Goal: Transaction & Acquisition: Download file/media

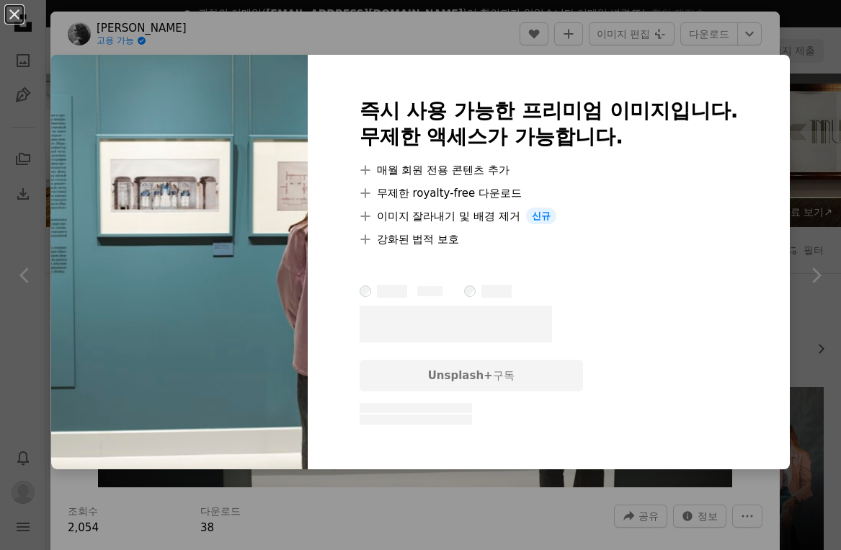
scroll to position [4815, 0]
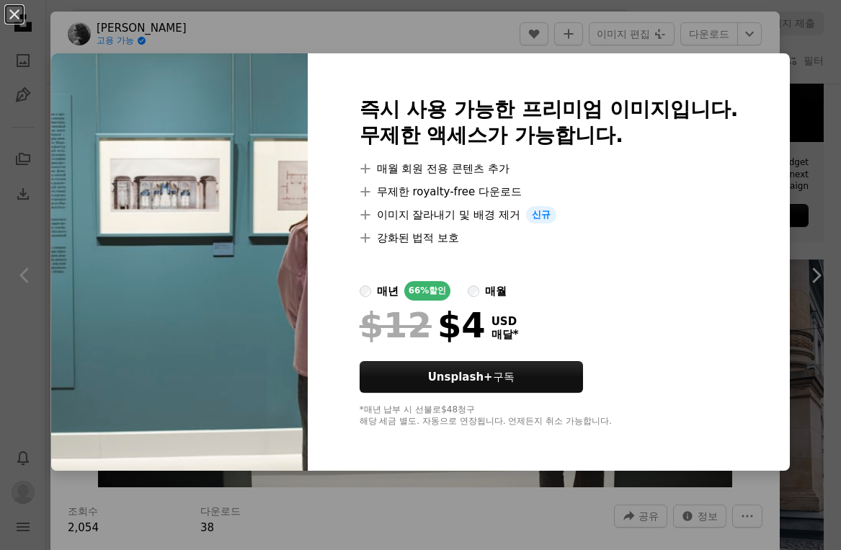
click at [321, 29] on div "An X shape 즉시 사용 가능한 프리미엄 이미지입니다. 무제한 액세스가 가능합니다. A plus sign 매월 회원 전용 콘텐츠 추가 A…" at bounding box center [420, 275] width 841 height 550
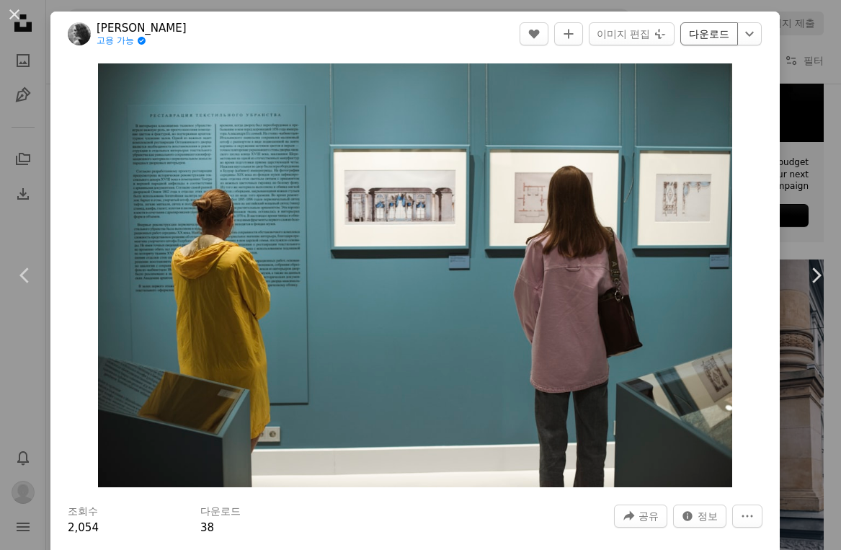
click at [734, 35] on link "다운로드" at bounding box center [709, 33] width 58 height 23
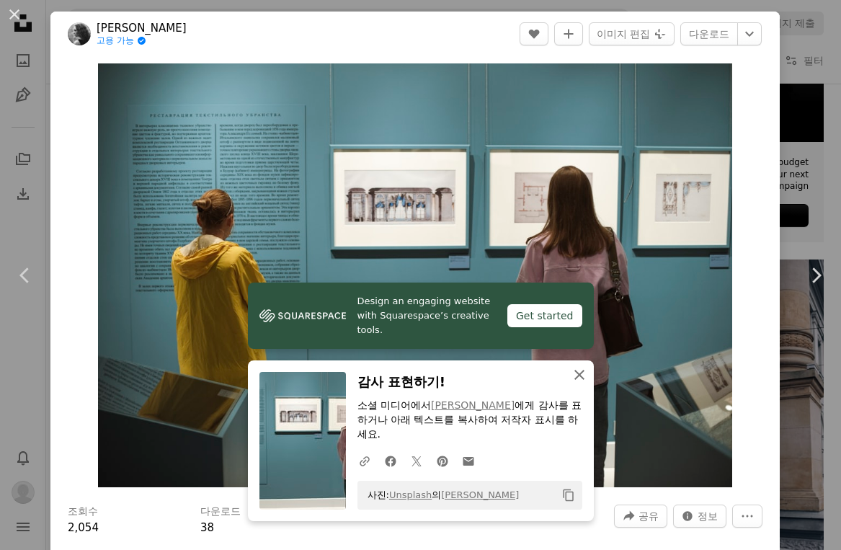
click at [579, 380] on icon "button" at bounding box center [579, 375] width 10 height 10
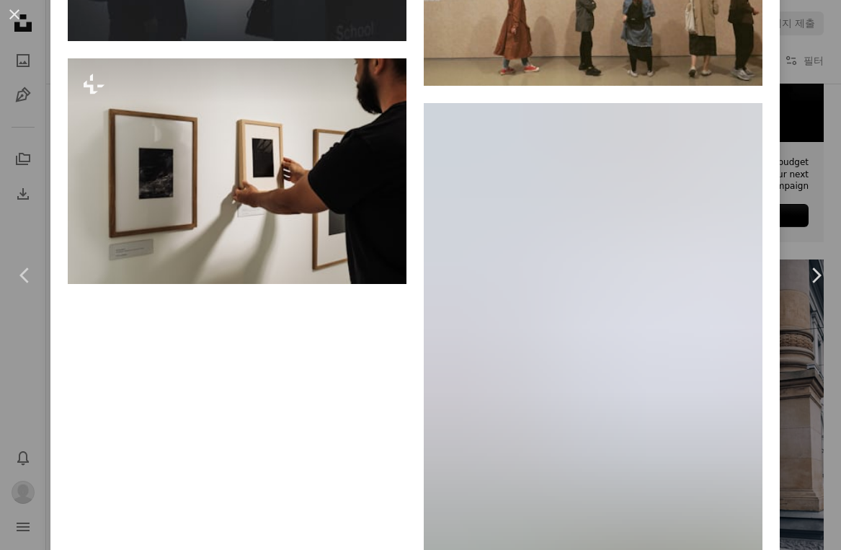
scroll to position [11654, 0]
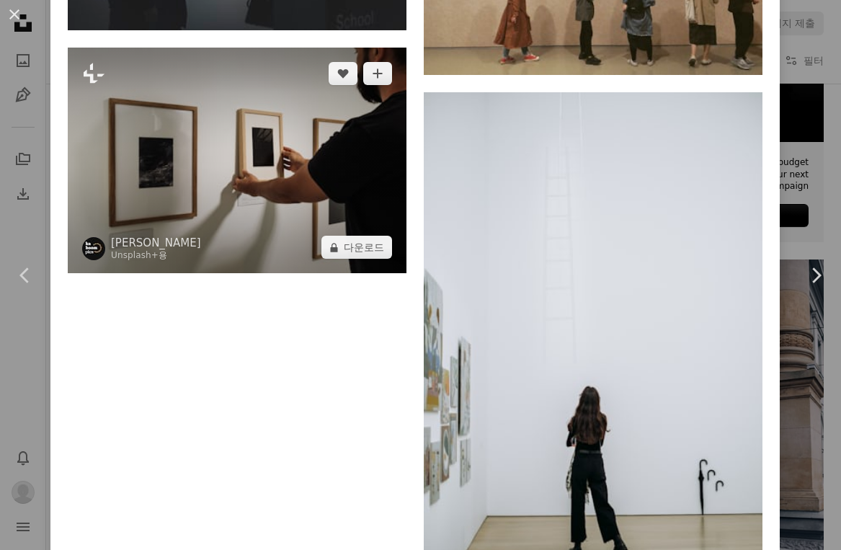
click at [303, 274] on img at bounding box center [237, 161] width 339 height 226
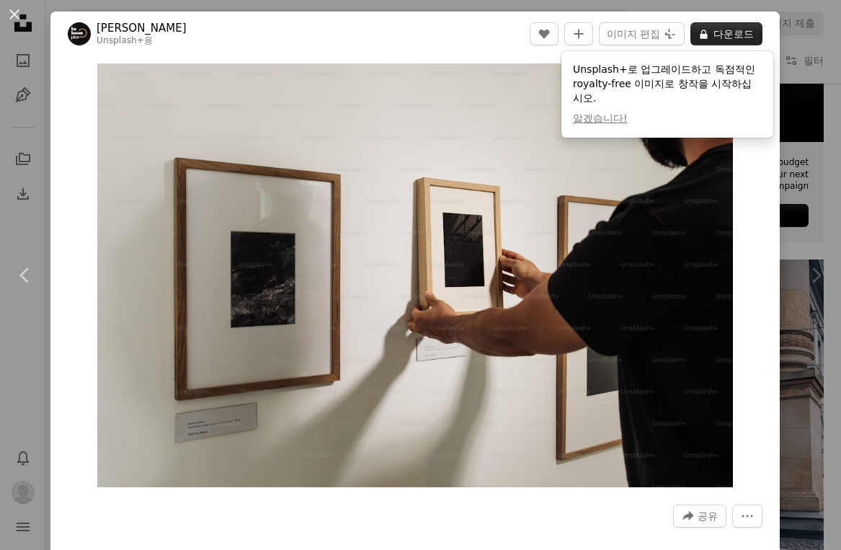
click at [739, 32] on button "A lock 다운로드" at bounding box center [726, 33] width 72 height 23
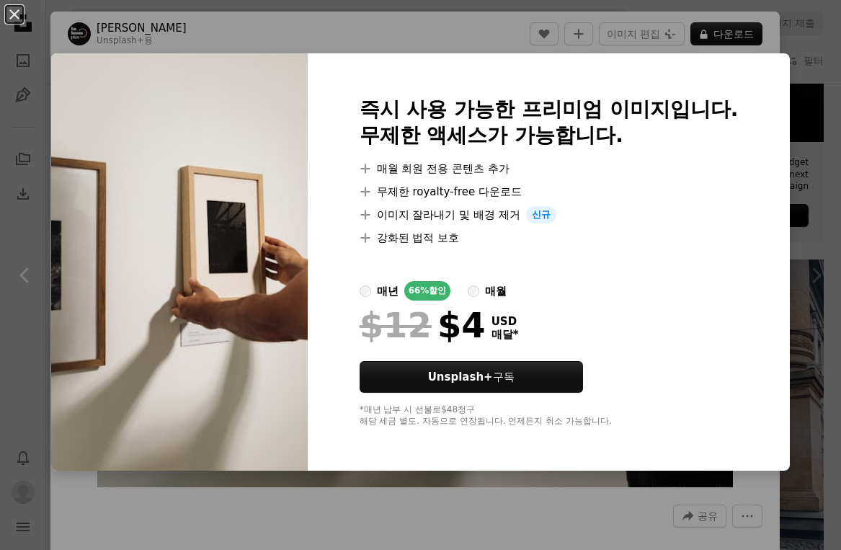
click at [664, 53] on div "An X shape 즉시 사용 가능한 프리미엄 이미지입니다. 무제한 액세스가 가능합니다. A plus sign 매월 회원 전용 콘텐츠 추가 A…" at bounding box center [420, 275] width 841 height 550
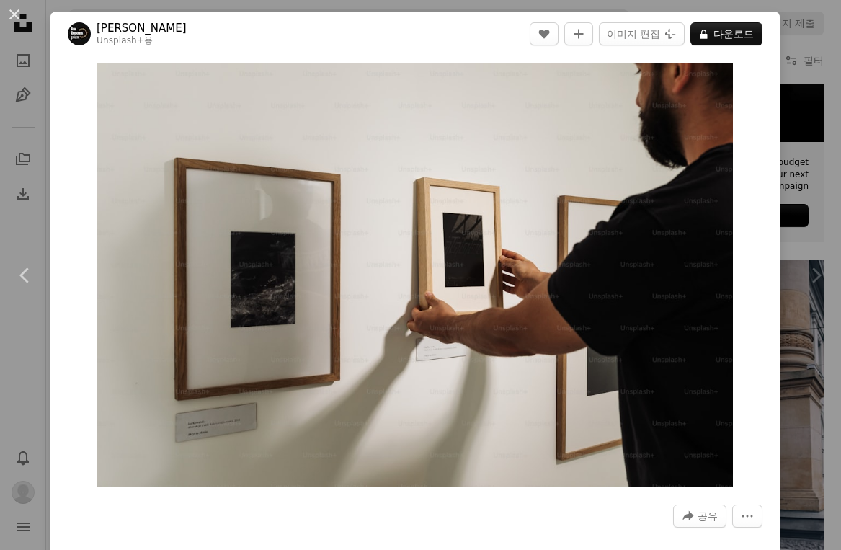
click at [794, 251] on div "Chevron right" at bounding box center [815, 275] width 50 height 138
click at [17, 10] on button "An X shape" at bounding box center [14, 14] width 17 height 17
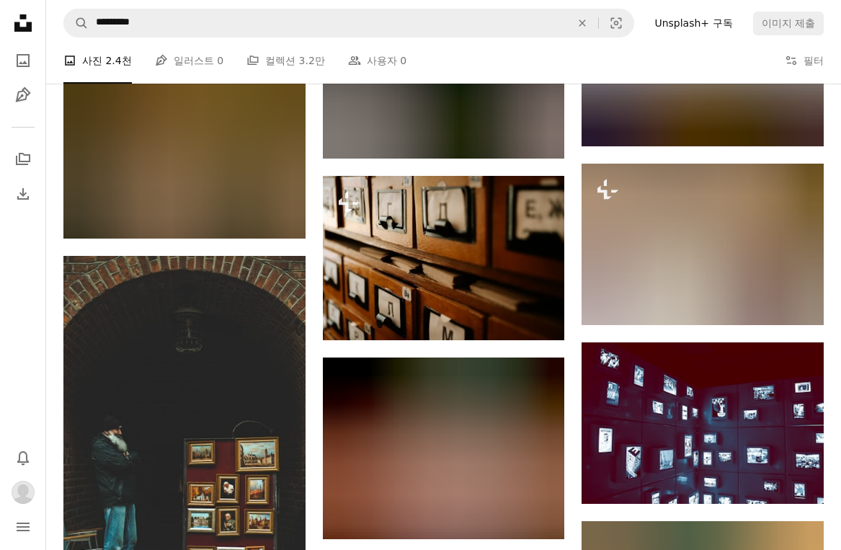
scroll to position [13184, 0]
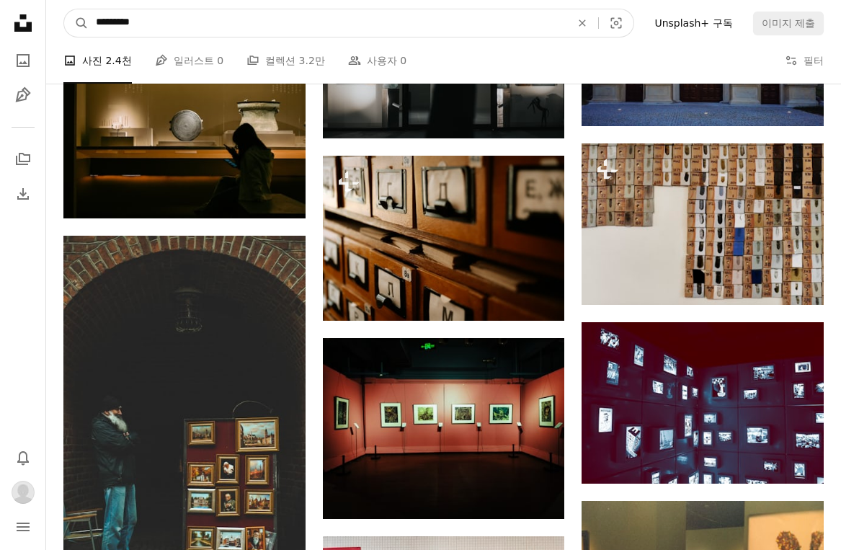
click at [195, 23] on input "*********" at bounding box center [328, 22] width 478 height 27
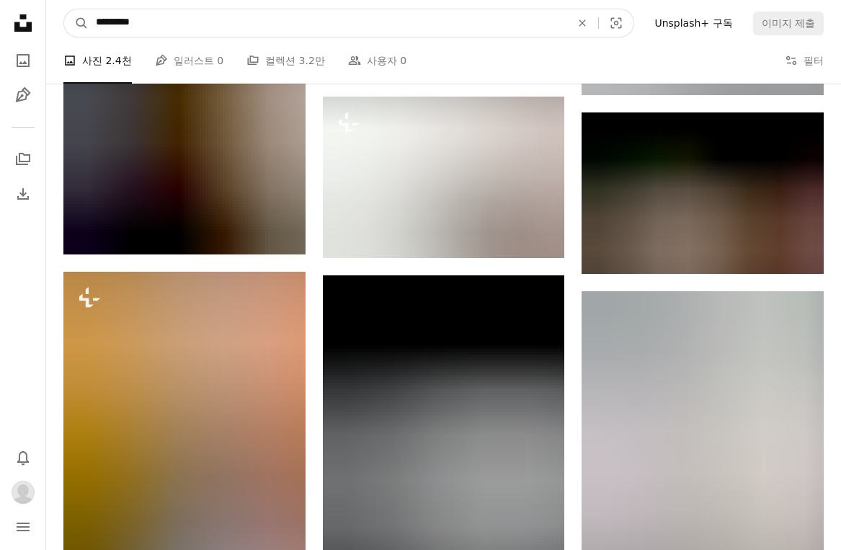
scroll to position [20903, 0]
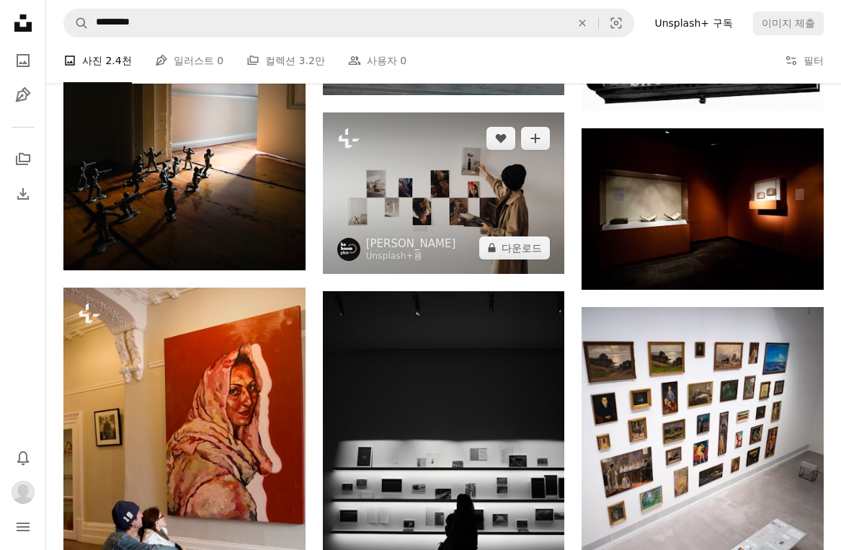
click at [426, 174] on img at bounding box center [444, 192] width 242 height 161
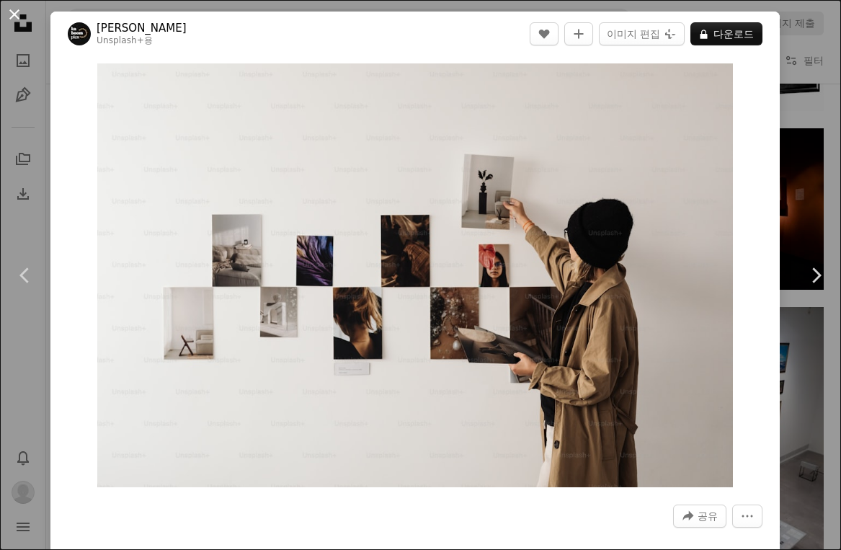
click at [13, 7] on button "An X shape" at bounding box center [14, 14] width 17 height 17
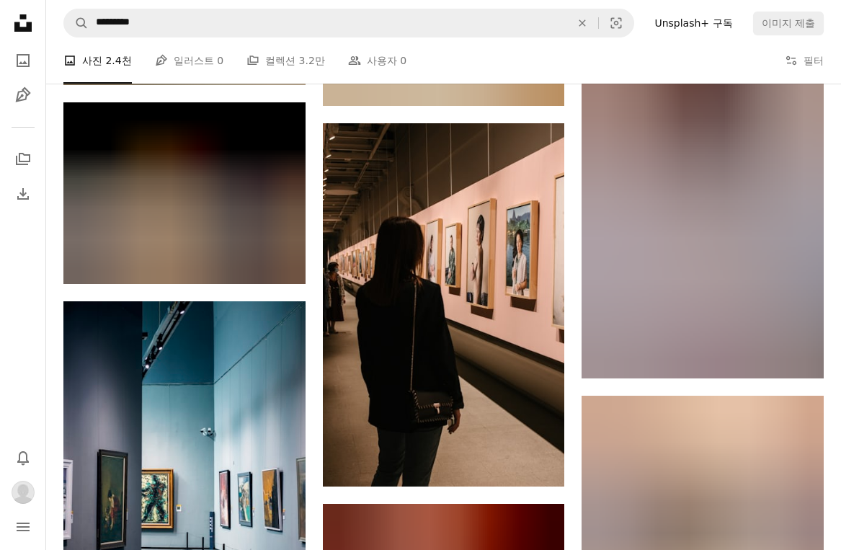
scroll to position [22202, 0]
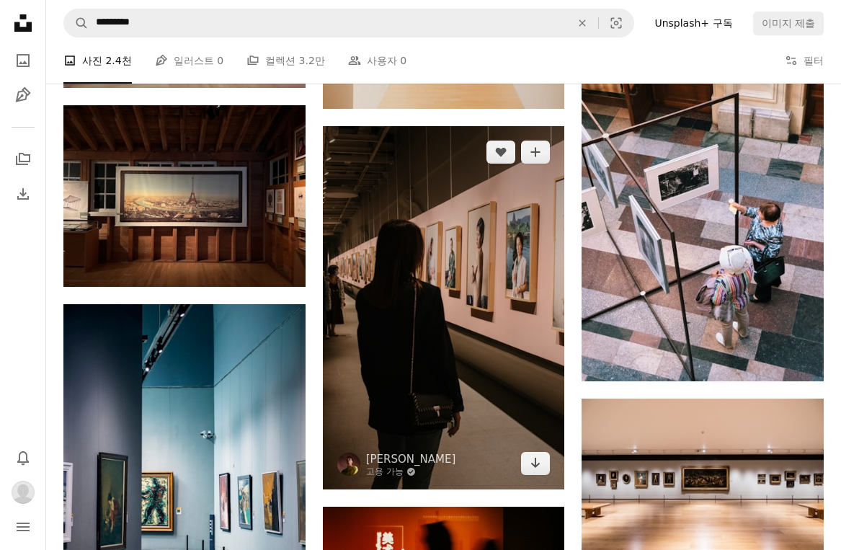
click at [418, 269] on img at bounding box center [444, 307] width 242 height 363
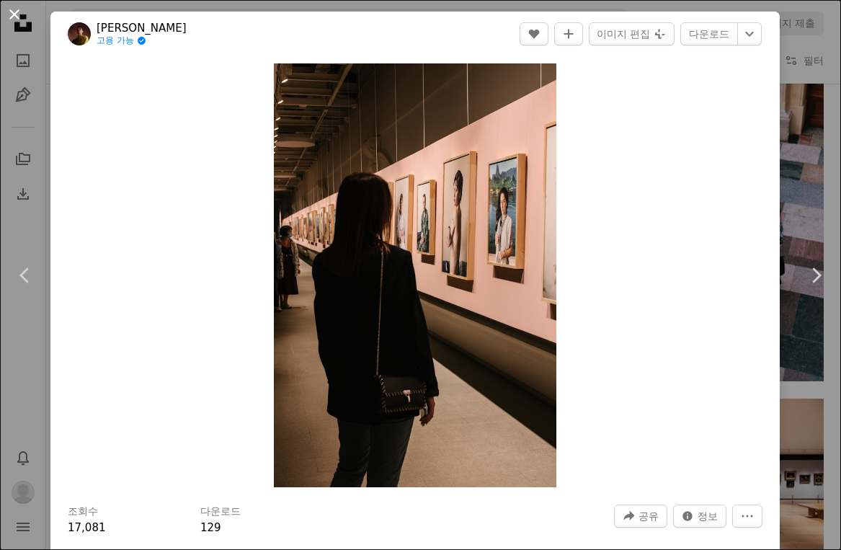
click at [17, 18] on button "An X shape" at bounding box center [14, 14] width 17 height 17
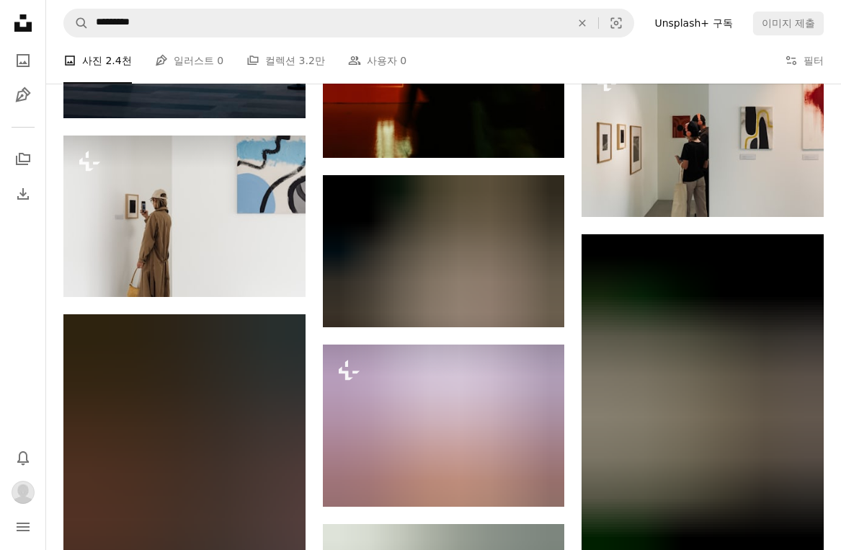
scroll to position [22735, 0]
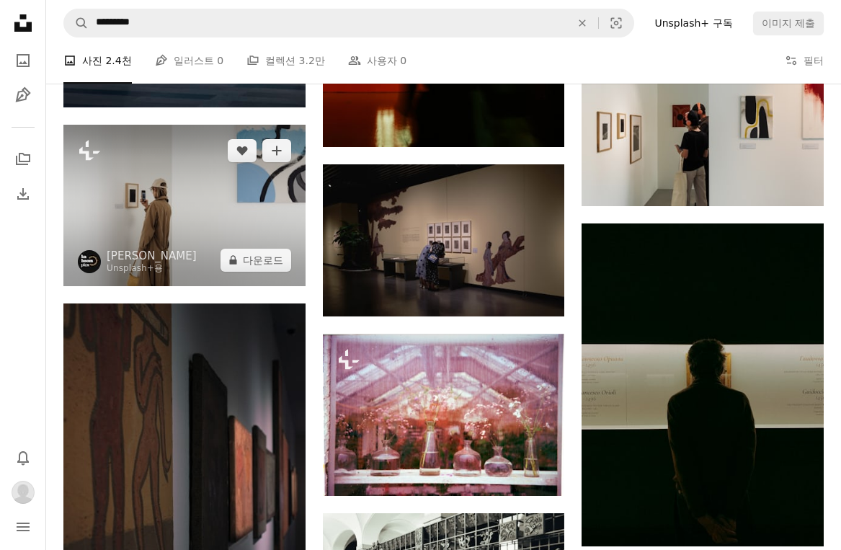
click at [229, 202] on img at bounding box center [184, 205] width 242 height 161
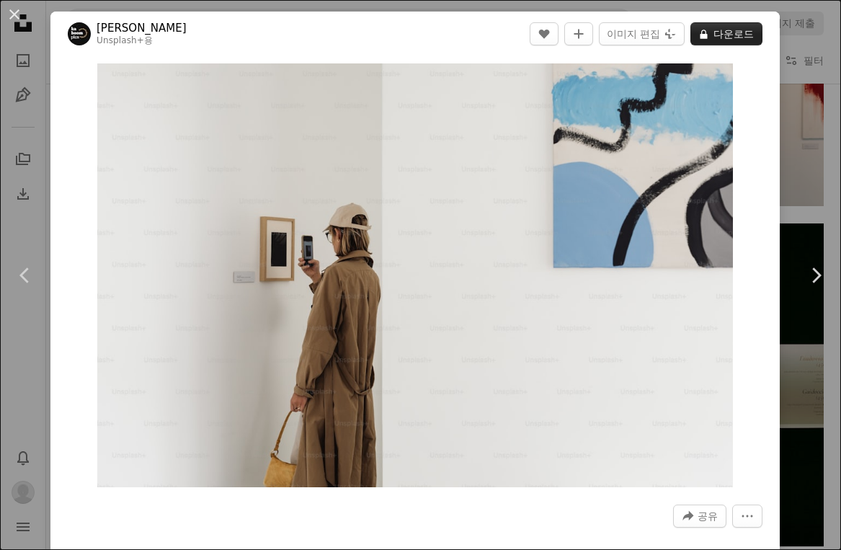
click at [738, 34] on button "A lock 다운로드" at bounding box center [726, 33] width 72 height 23
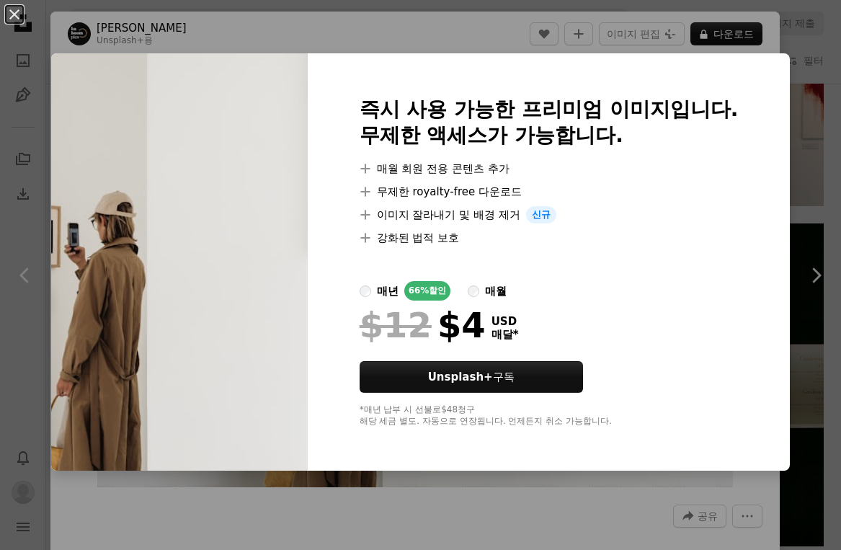
click at [781, 202] on div "An X shape 즉시 사용 가능한 프리미엄 이미지입니다. 무제한 액세스가 가능합니다. A plus sign 매월 회원 전용 콘텐츠 추가 A…" at bounding box center [420, 275] width 841 height 550
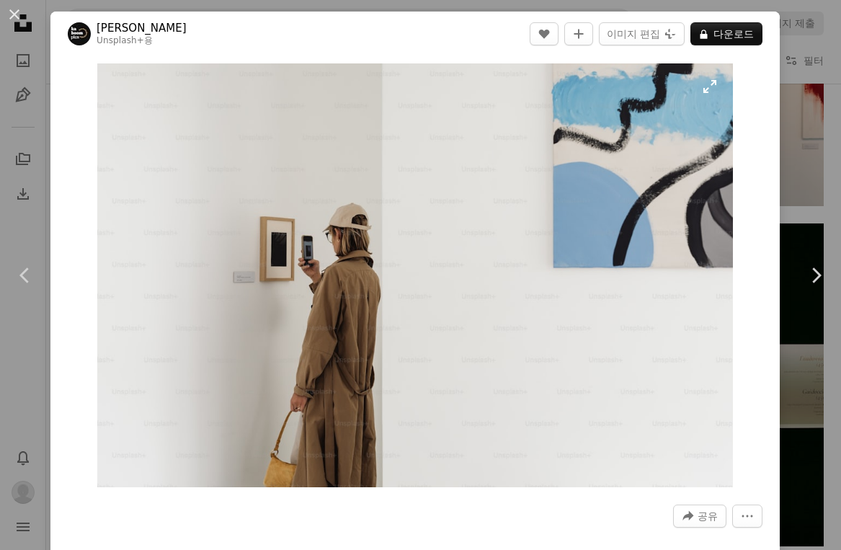
click at [429, 226] on img "이 이미지 확대" at bounding box center [414, 275] width 635 height 424
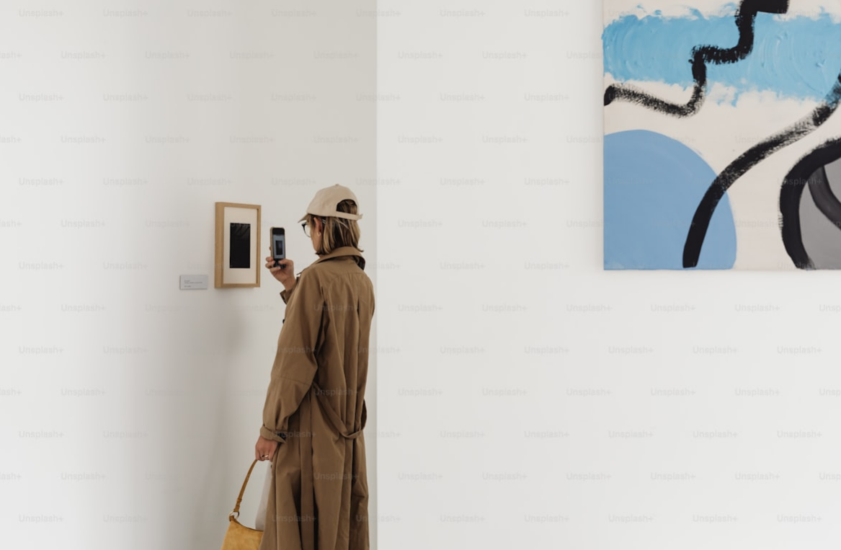
scroll to position [6, 0]
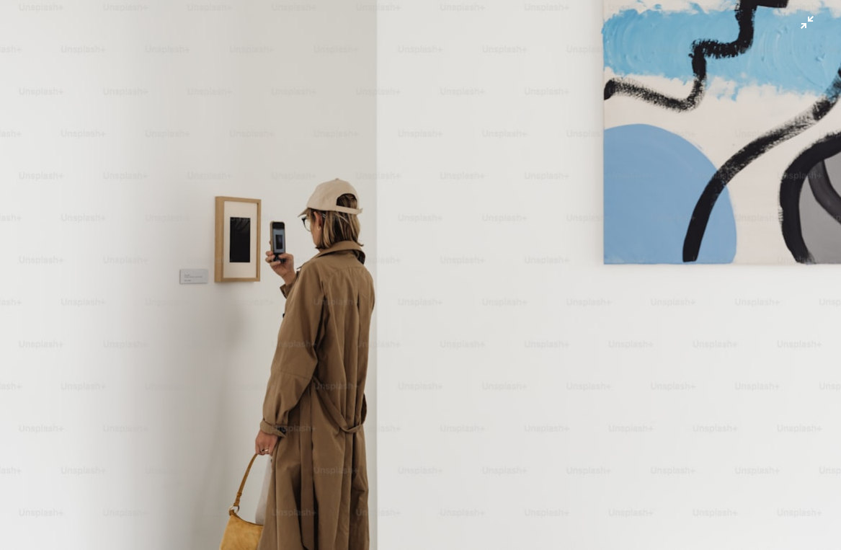
click at [176, 173] on img "이 이미지 축소" at bounding box center [420, 274] width 842 height 561
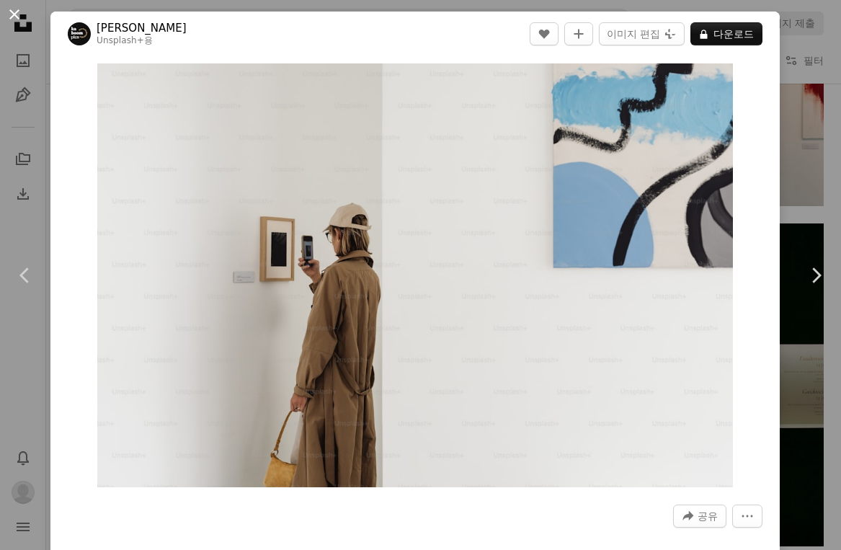
click at [12, 14] on button "An X shape" at bounding box center [14, 14] width 17 height 17
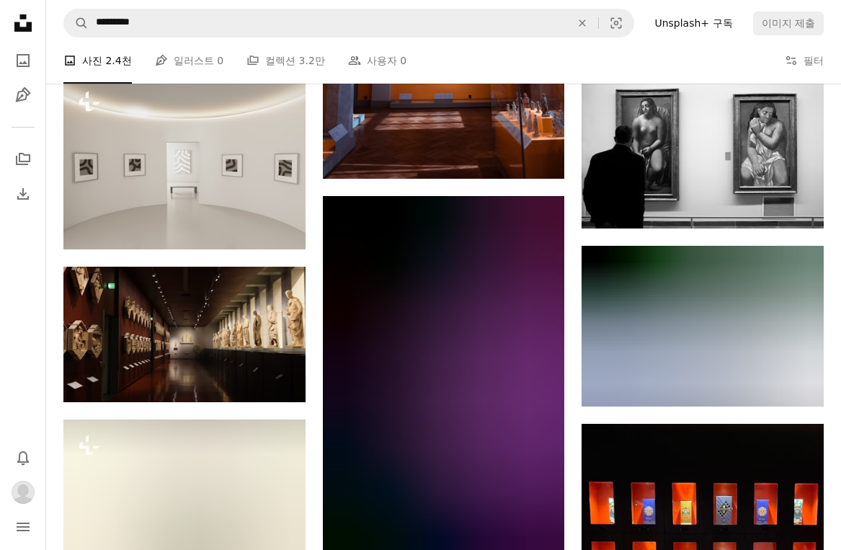
scroll to position [43688, 0]
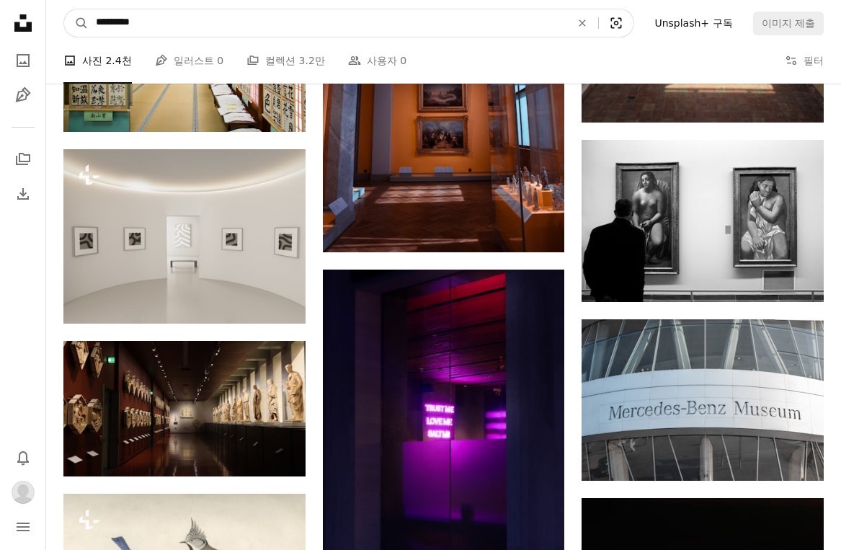
click at [633, 24] on icon "Visual search" at bounding box center [616, 23] width 35 height 14
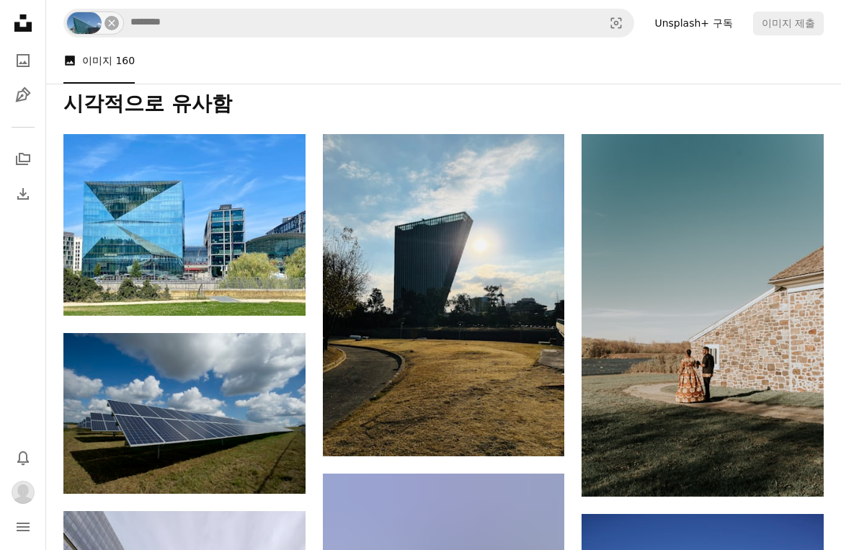
scroll to position [205, 0]
